Goal: Navigation & Orientation: Go to known website

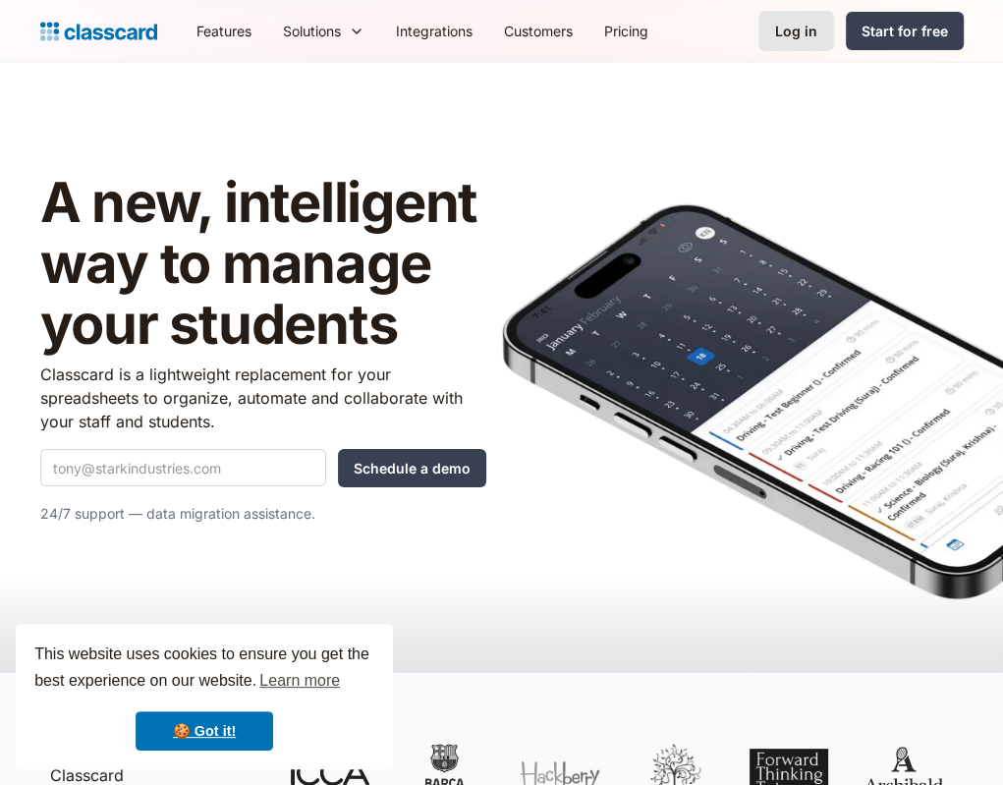
click at [811, 36] on div "Log in" at bounding box center [796, 31] width 42 height 21
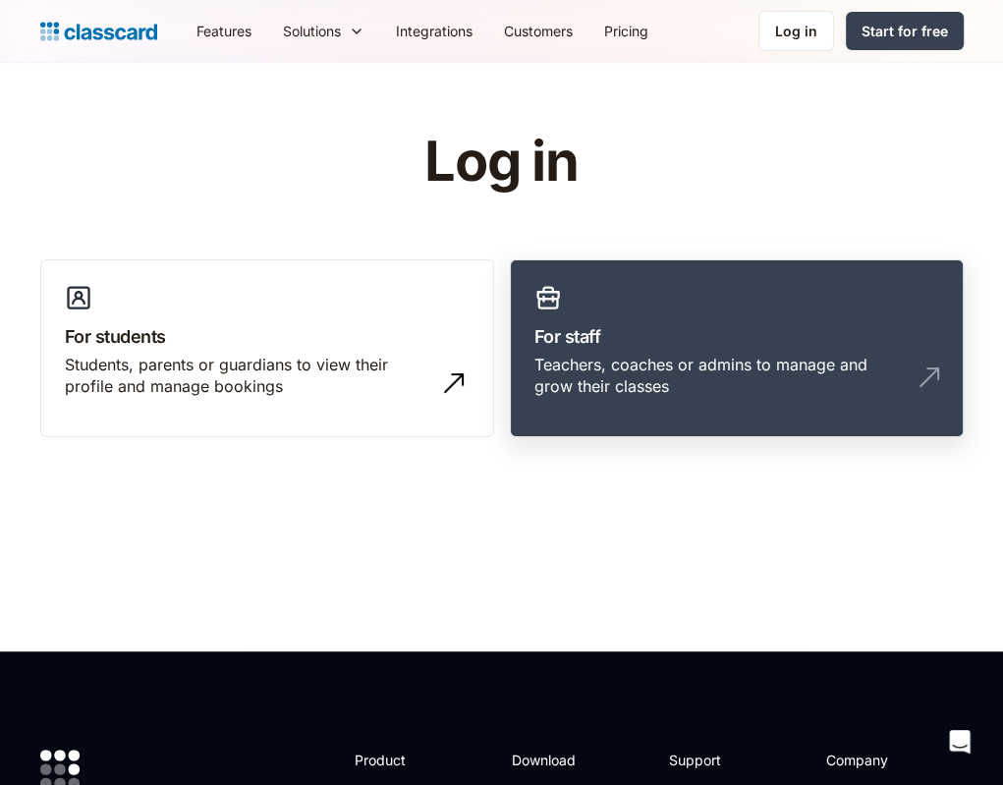
click at [684, 295] on link "For staff Teachers, coaches or admins to manage and grow their classes" at bounding box center [737, 348] width 454 height 179
